Goal: Transaction & Acquisition: Purchase product/service

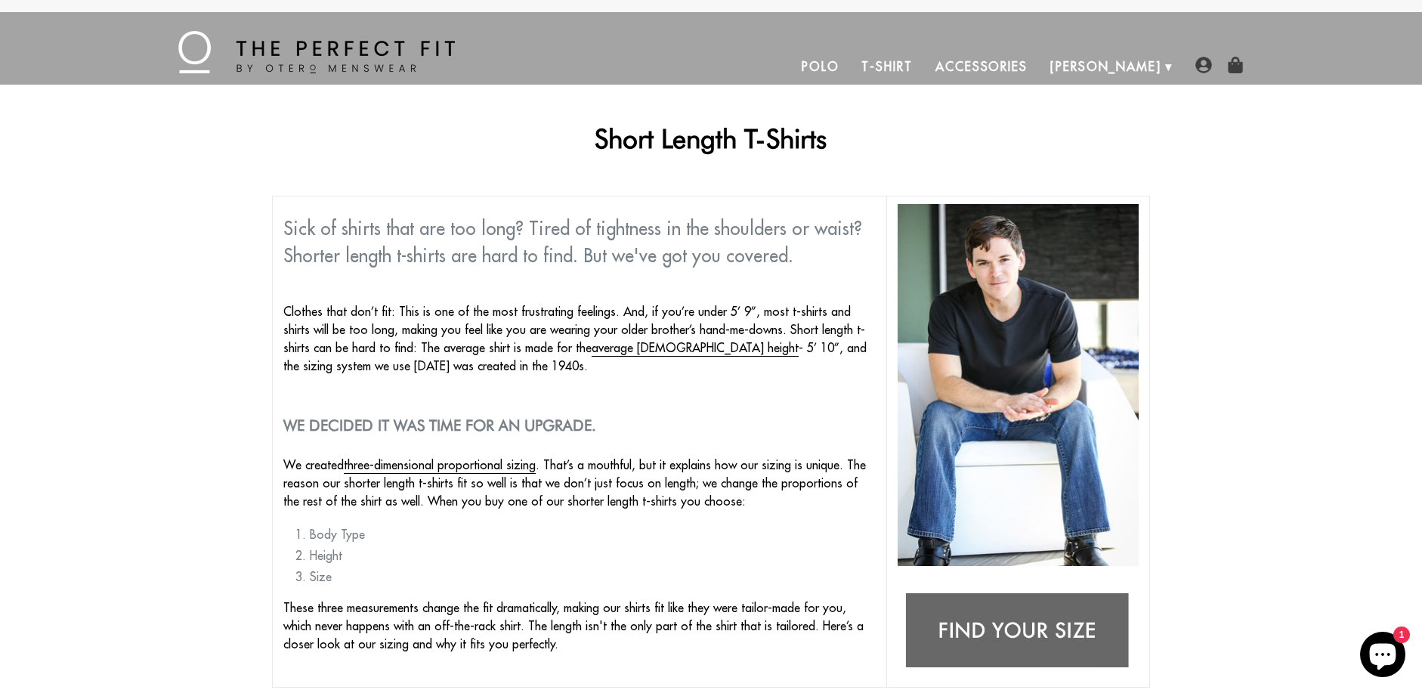
click at [923, 66] on link "T-Shirt" at bounding box center [886, 66] width 73 height 36
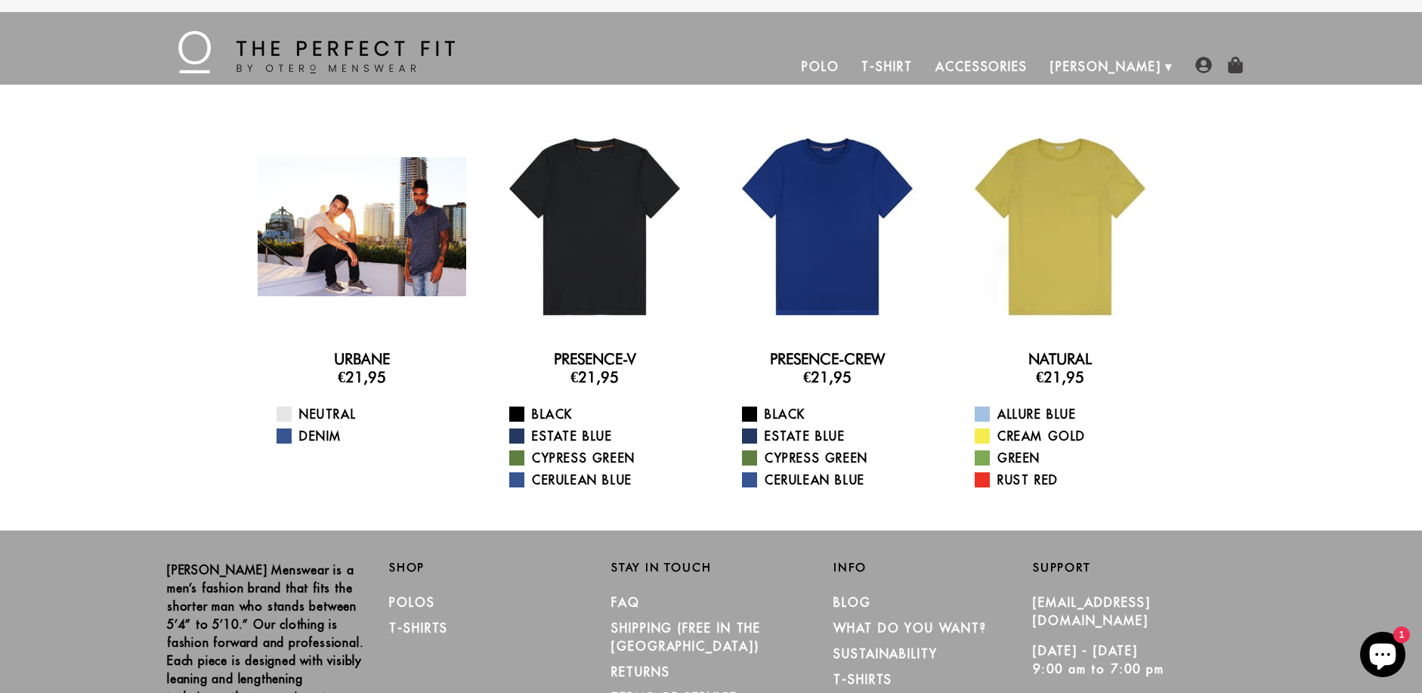
click at [400, 253] on div at bounding box center [362, 226] width 209 height 209
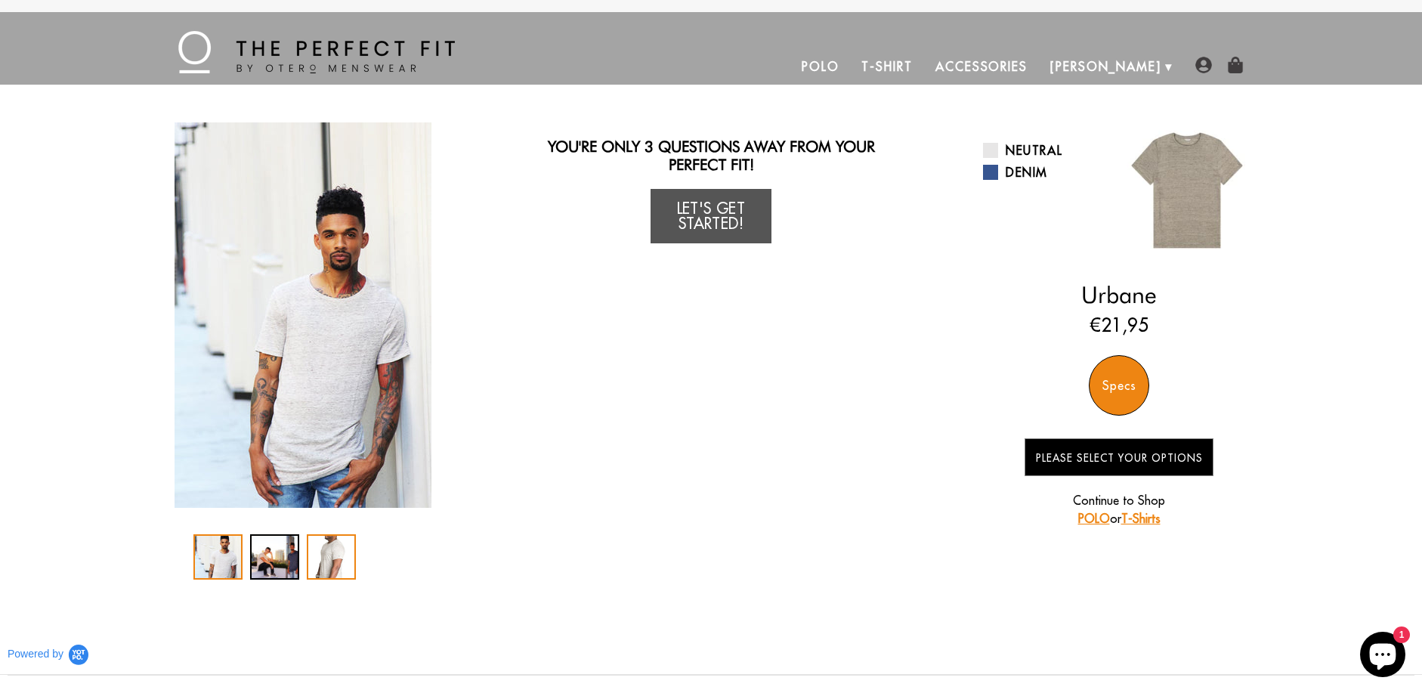
click at [330, 562] on div "3 / 3" at bounding box center [331, 556] width 49 height 45
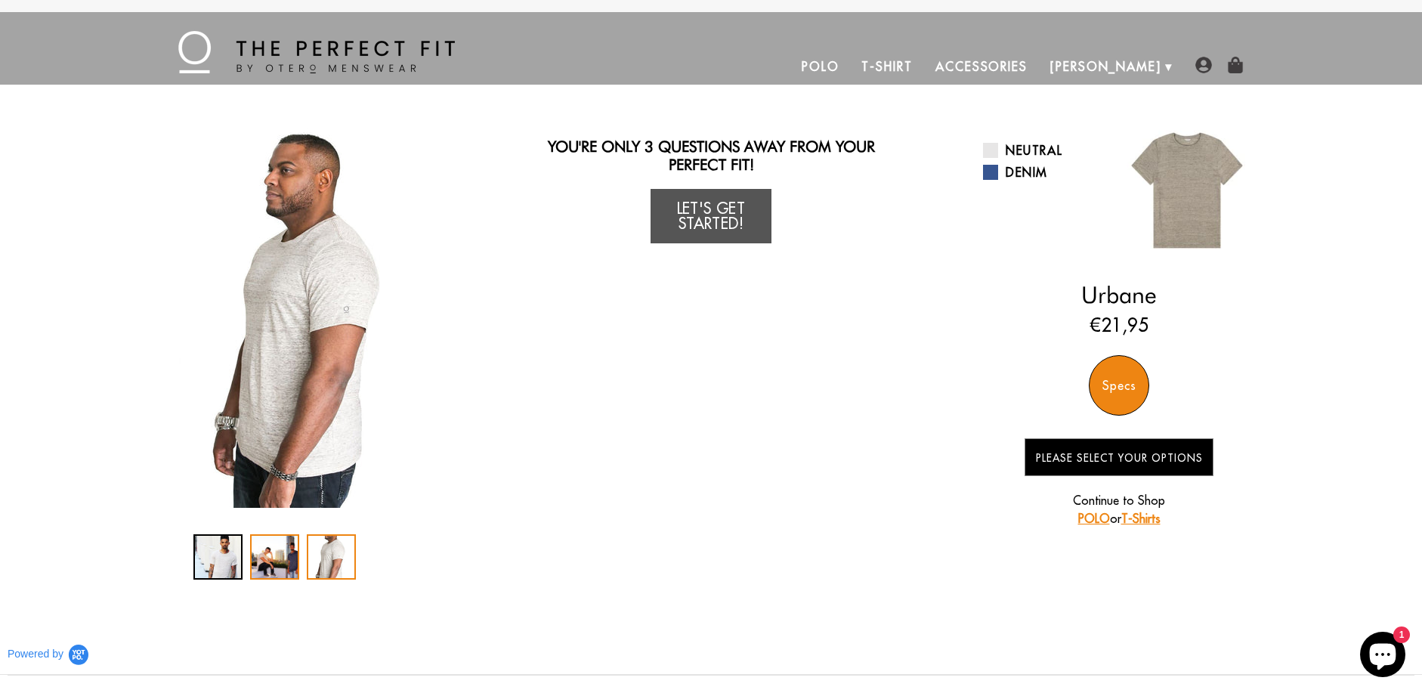
click at [292, 564] on div "2 / 3" at bounding box center [274, 556] width 49 height 45
